Goal: Task Accomplishment & Management: Complete application form

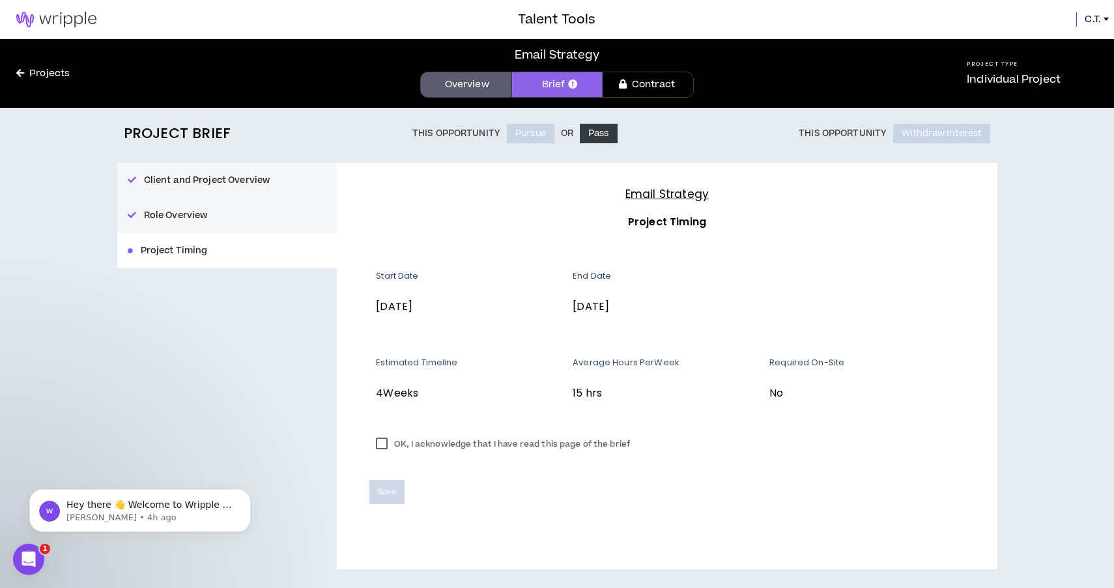
click at [385, 445] on label "OK, I acknowledge that I have read this page of the brief" at bounding box center [502, 445] width 267 height 20
click at [386, 484] on button "Save" at bounding box center [386, 492] width 35 height 24
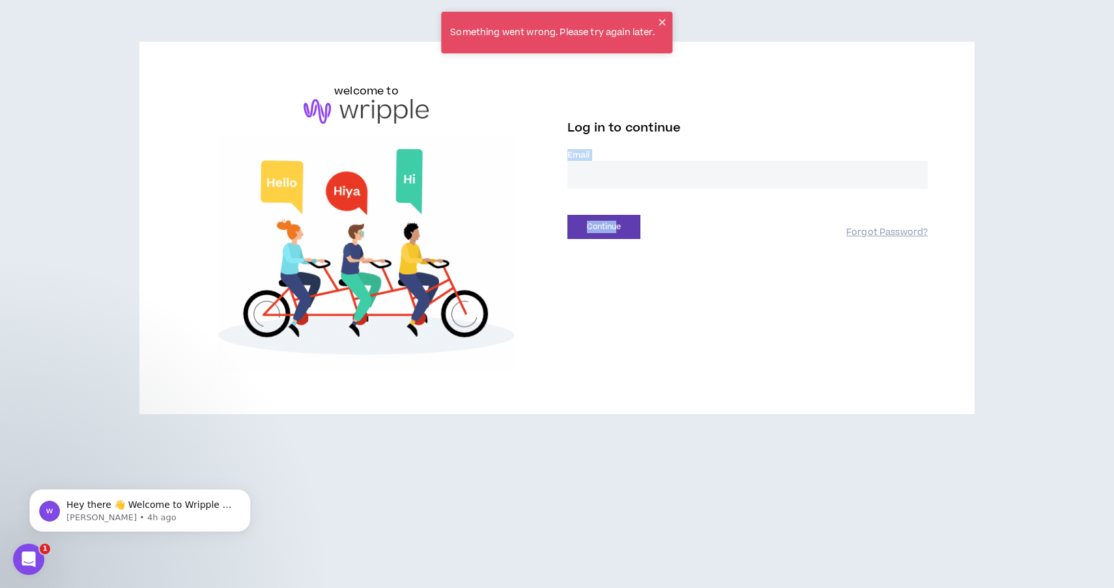
drag, startPoint x: 640, startPoint y: 153, endPoint x: 605, endPoint y: 207, distance: 64.5
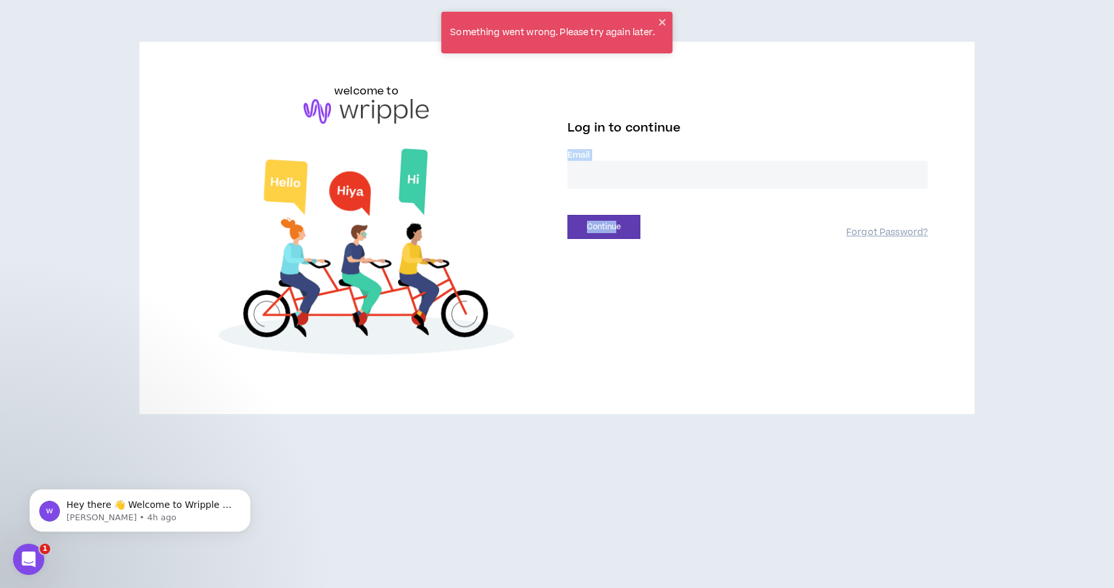
click at [613, 225] on div "Log in to continue Email * Continue Forgot Password?" at bounding box center [747, 177] width 360 height 124
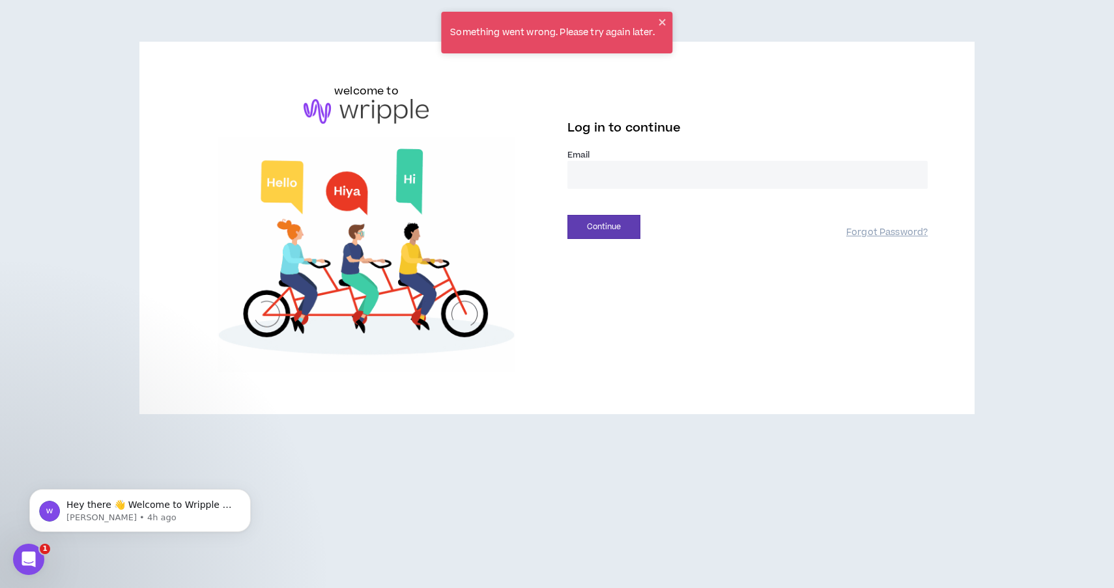
click at [612, 171] on input "email" at bounding box center [747, 175] width 360 height 28
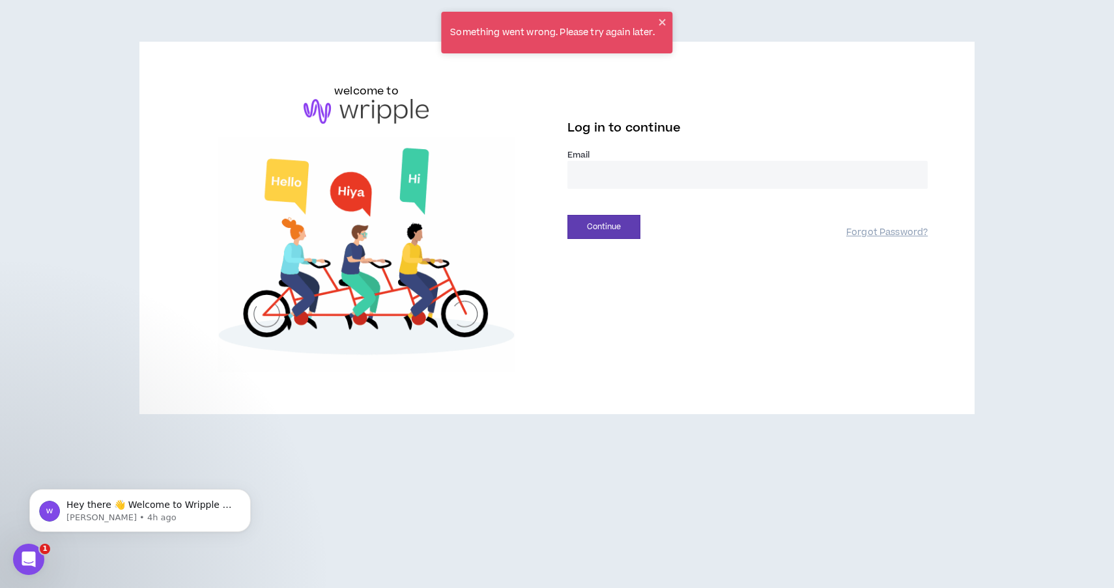
type input "**********"
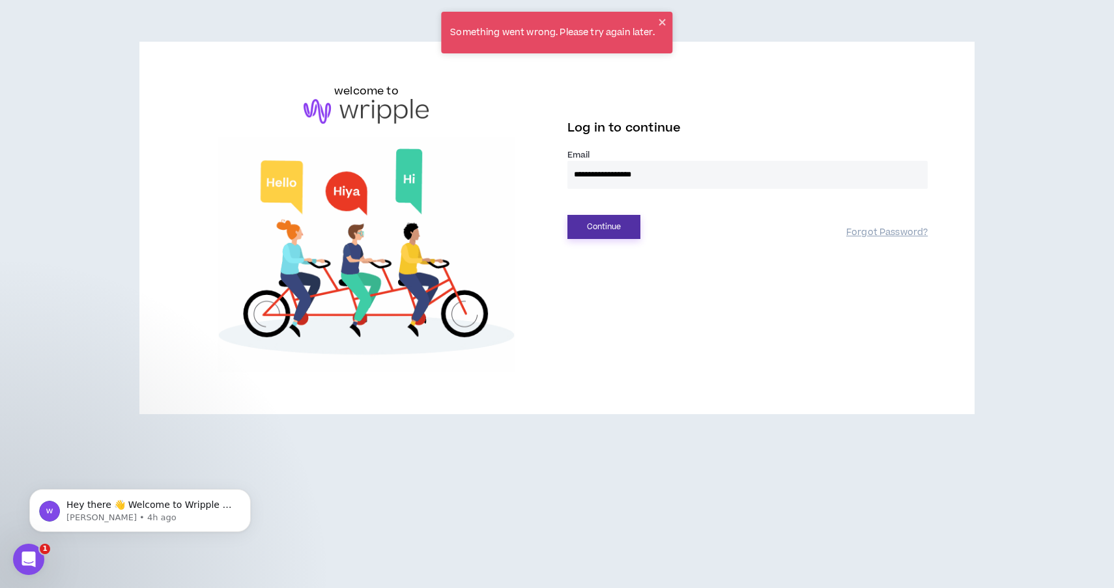
click at [575, 230] on button "Continue" at bounding box center [603, 227] width 73 height 24
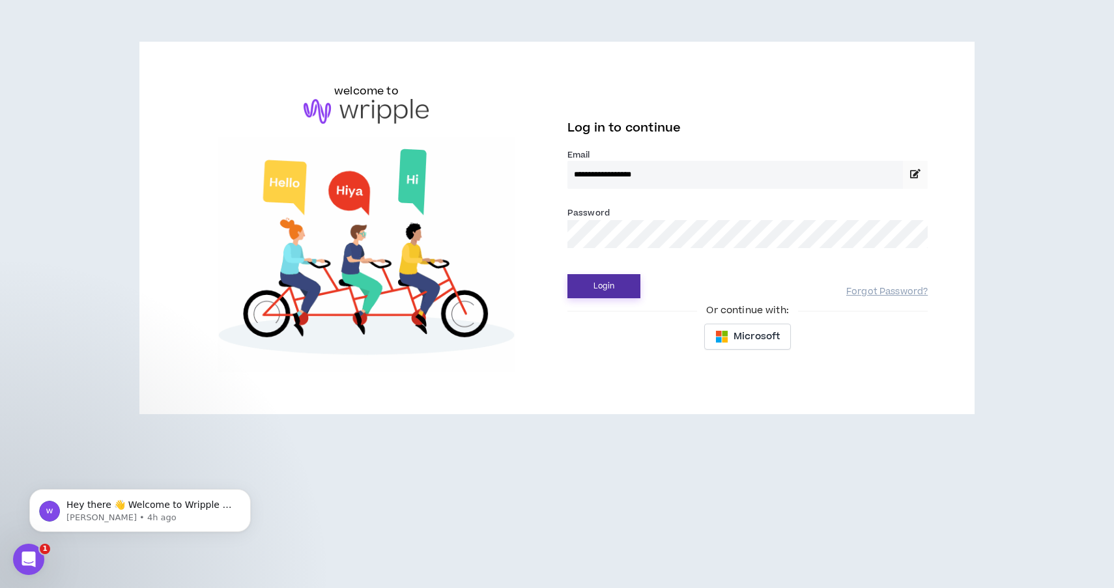
click at [609, 296] on button "Login" at bounding box center [603, 286] width 73 height 24
